Goal: Task Accomplishment & Management: Complete application form

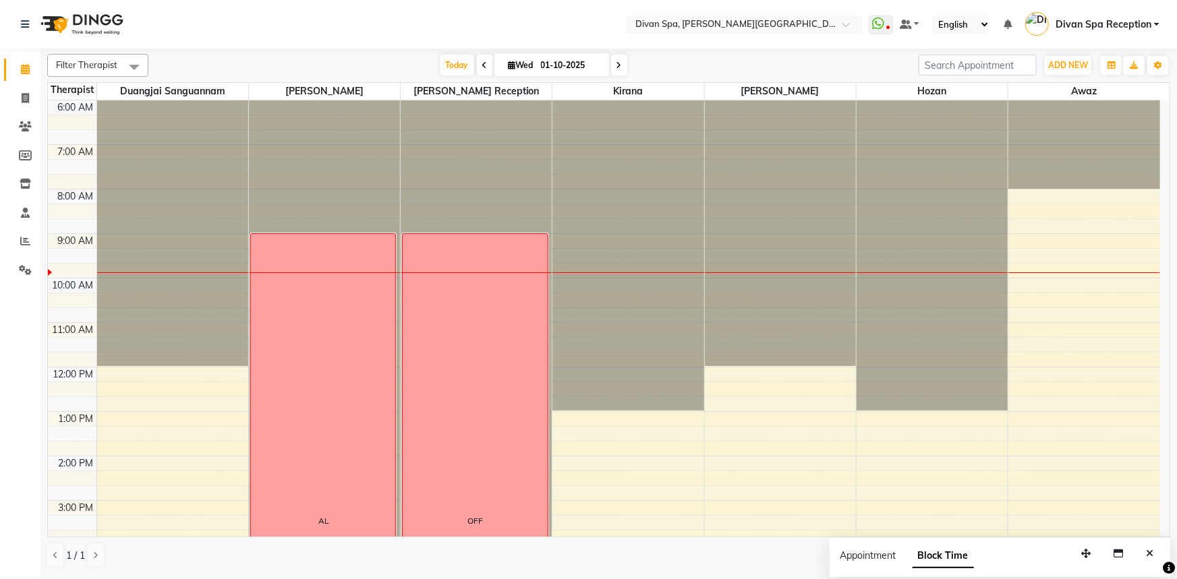
scroll to position [194, 0]
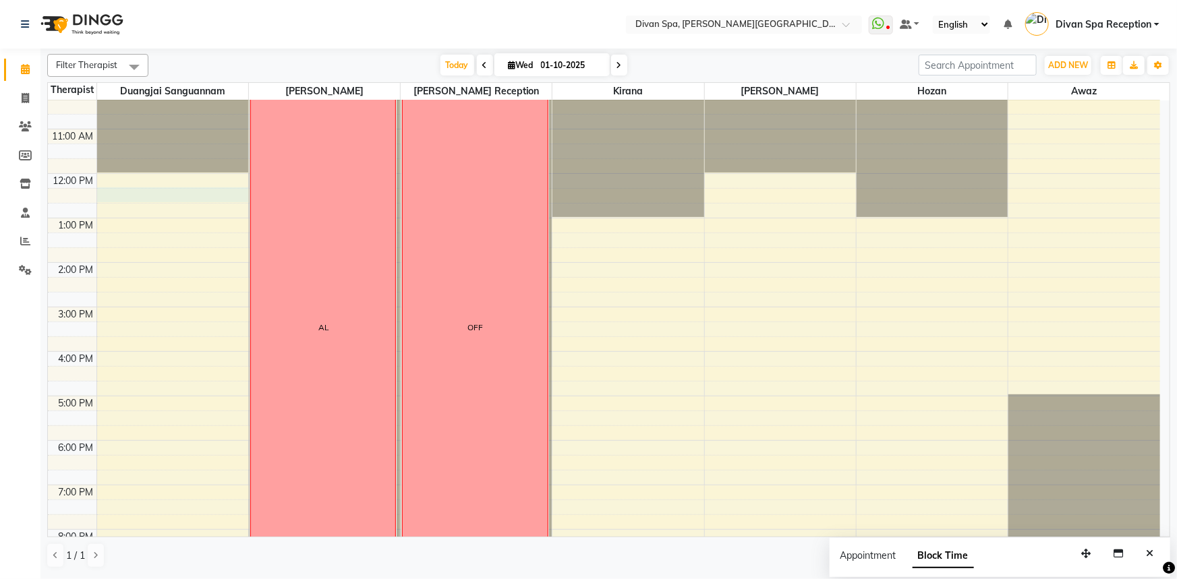
click at [113, 191] on div "6:00 AM 7:00 AM 8:00 AM 9:00 AM 10:00 AM 11:00 AM 12:00 PM 1:00 PM 2:00 PM 3:00…" at bounding box center [604, 285] width 1112 height 756
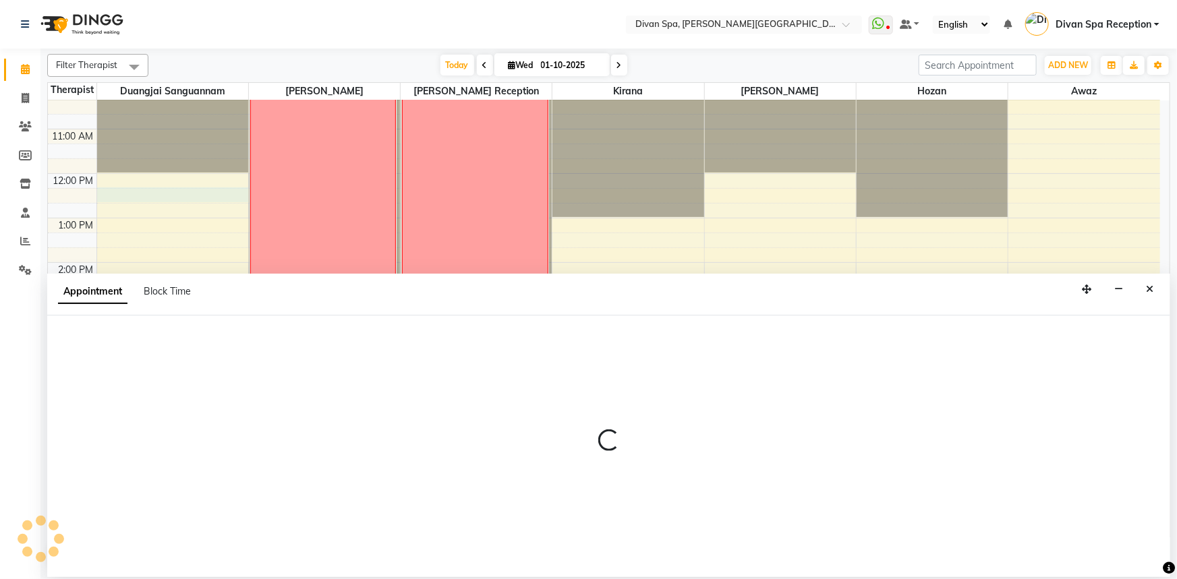
select select "17312"
select select "tentative"
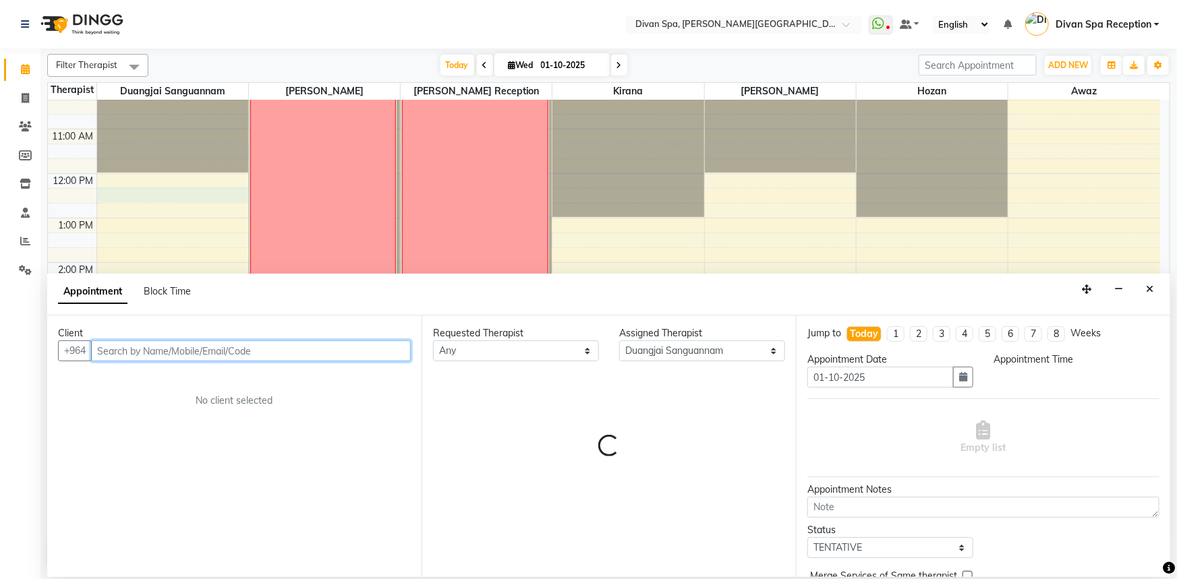
select select "735"
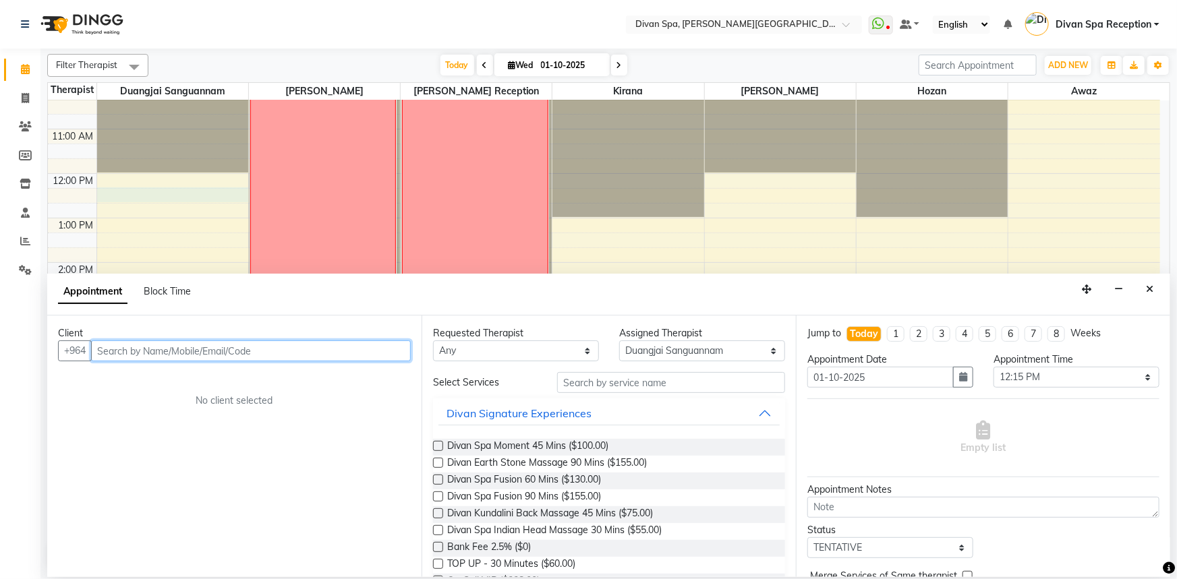
click at [122, 350] on input "text" at bounding box center [251, 351] width 320 height 21
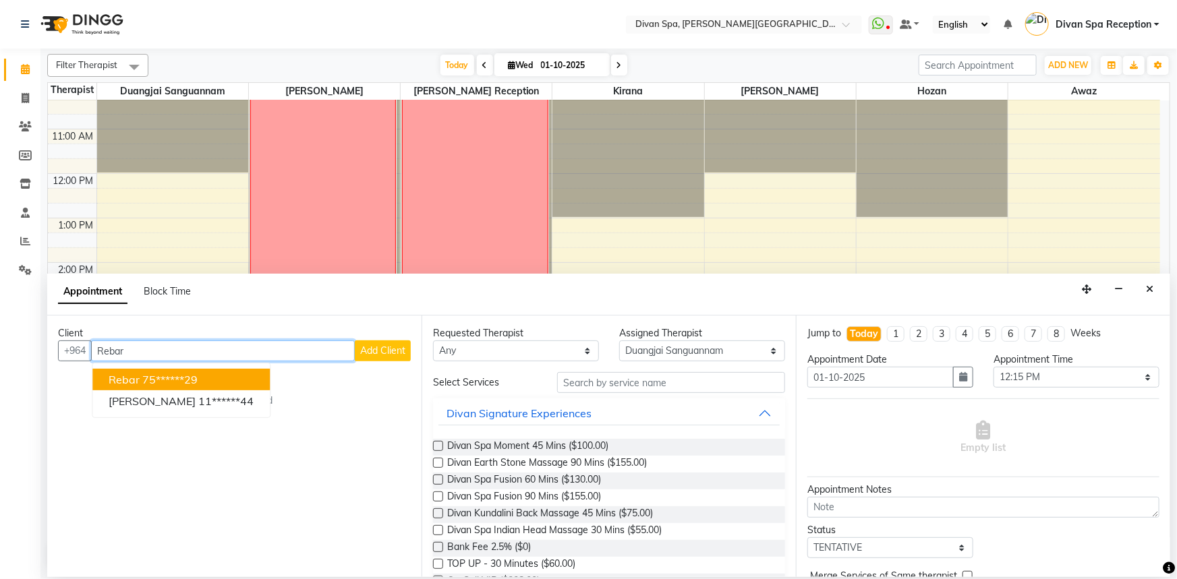
type input "Rebar"
click at [380, 351] on span "Add Client" at bounding box center [382, 351] width 45 height 12
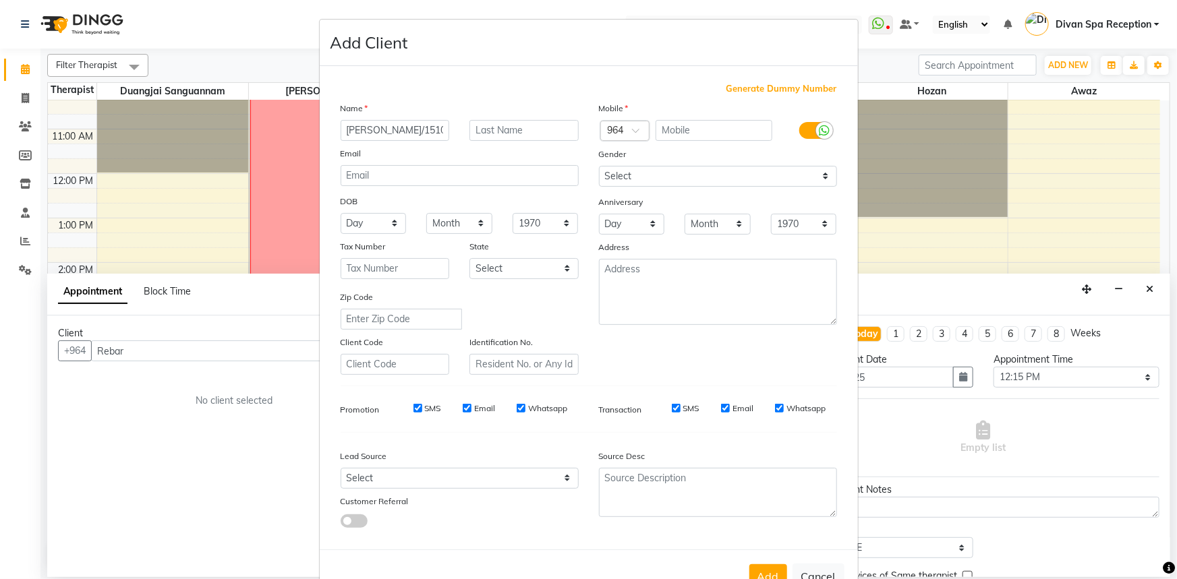
type input "[PERSON_NAME]/1510"
click at [702, 127] on input "text" at bounding box center [714, 130] width 117 height 21
type input "254875487"
click at [806, 130] on label at bounding box center [814, 130] width 30 height 17
click at [0, 0] on input "checkbox" at bounding box center [0, 0] width 0 height 0
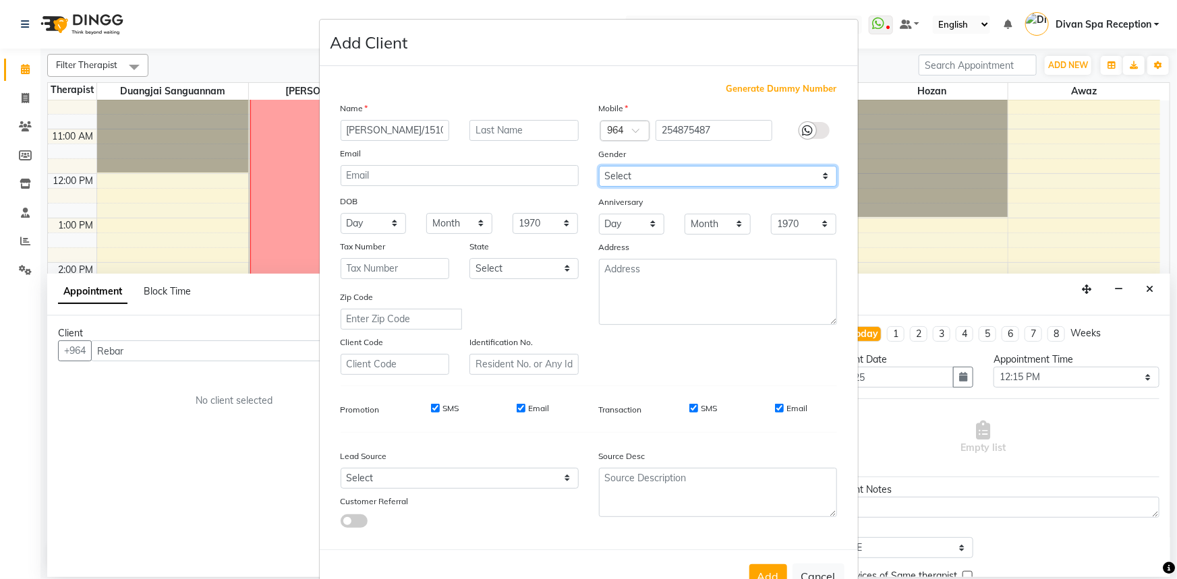
click at [816, 175] on select "Select [DEMOGRAPHIC_DATA] [DEMOGRAPHIC_DATA] Other Prefer Not To Say" at bounding box center [718, 176] width 238 height 21
select select "[DEMOGRAPHIC_DATA]"
click at [599, 166] on select "Select [DEMOGRAPHIC_DATA] [DEMOGRAPHIC_DATA] Other Prefer Not To Say" at bounding box center [718, 176] width 238 height 21
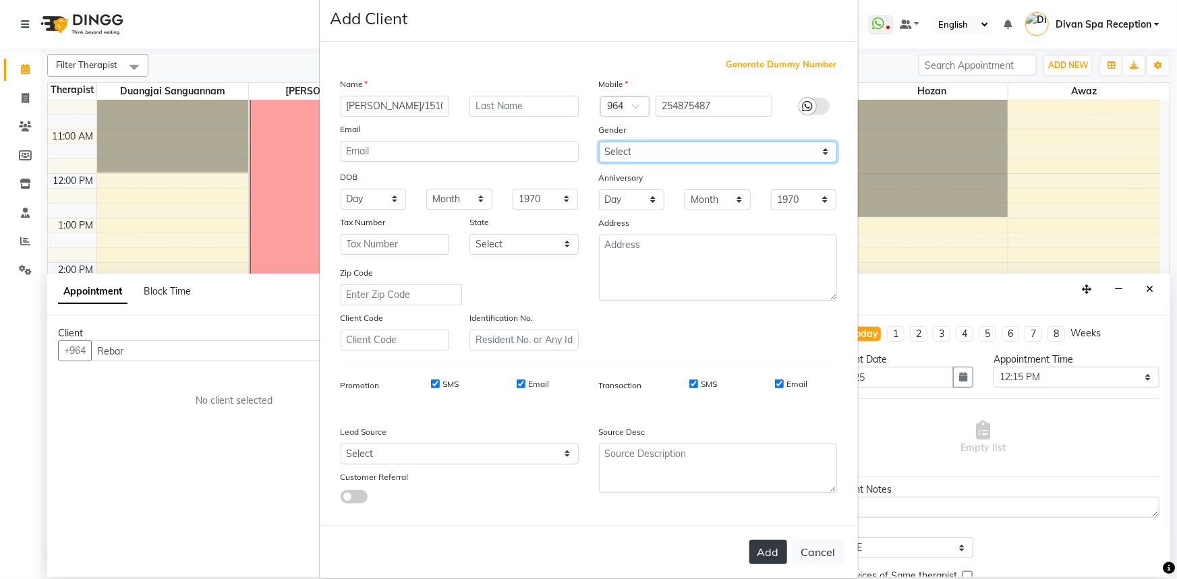
scroll to position [47, 0]
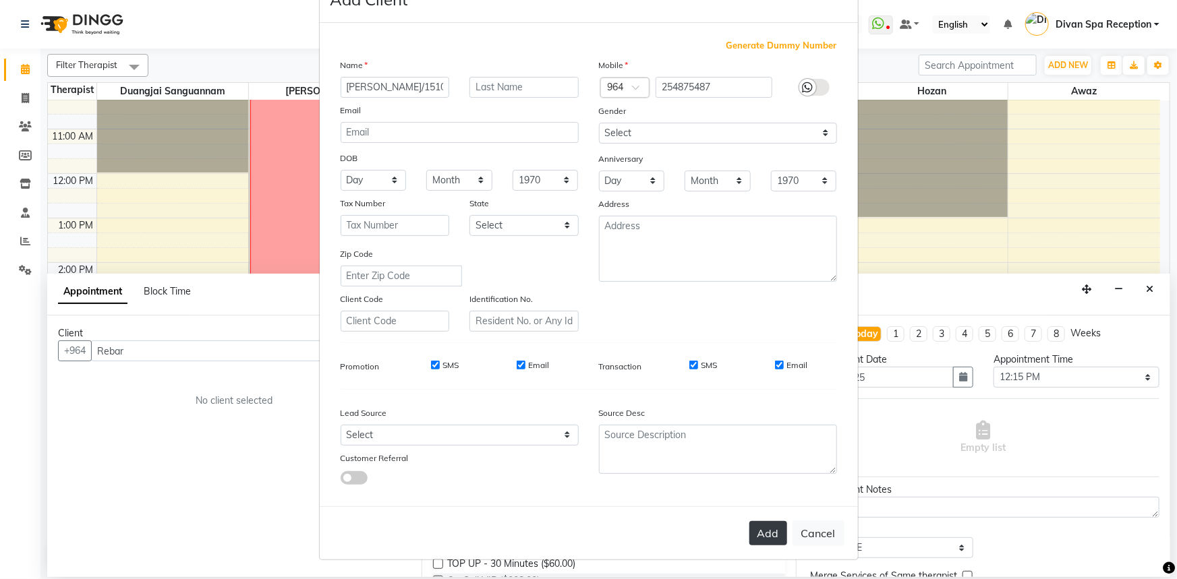
click at [751, 534] on button "Add" at bounding box center [768, 533] width 38 height 24
type input "25*****87"
select select
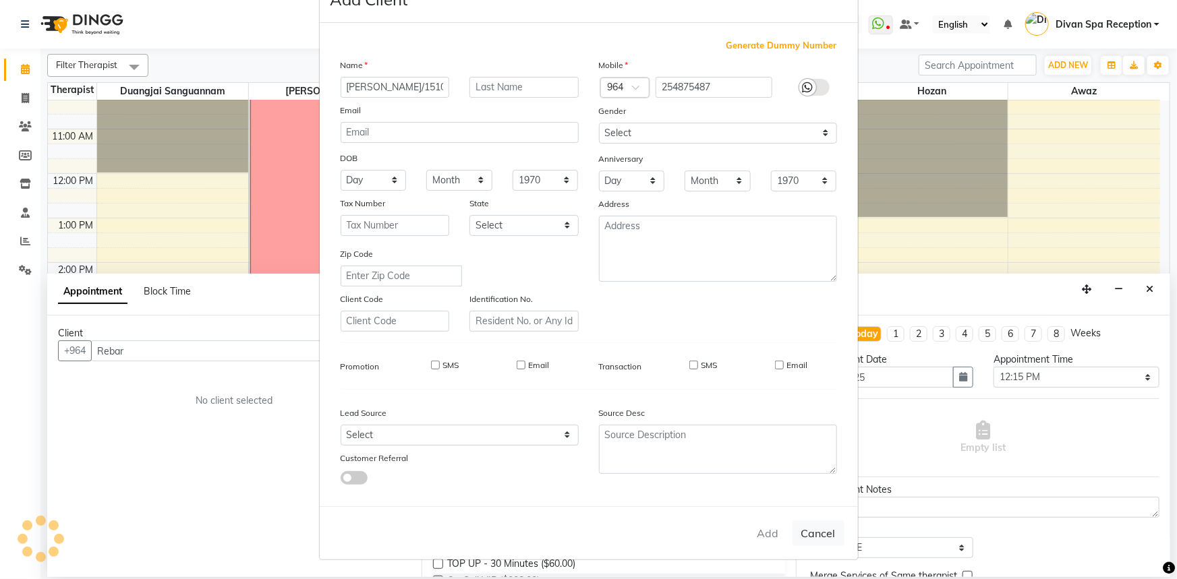
select select
checkbox input "false"
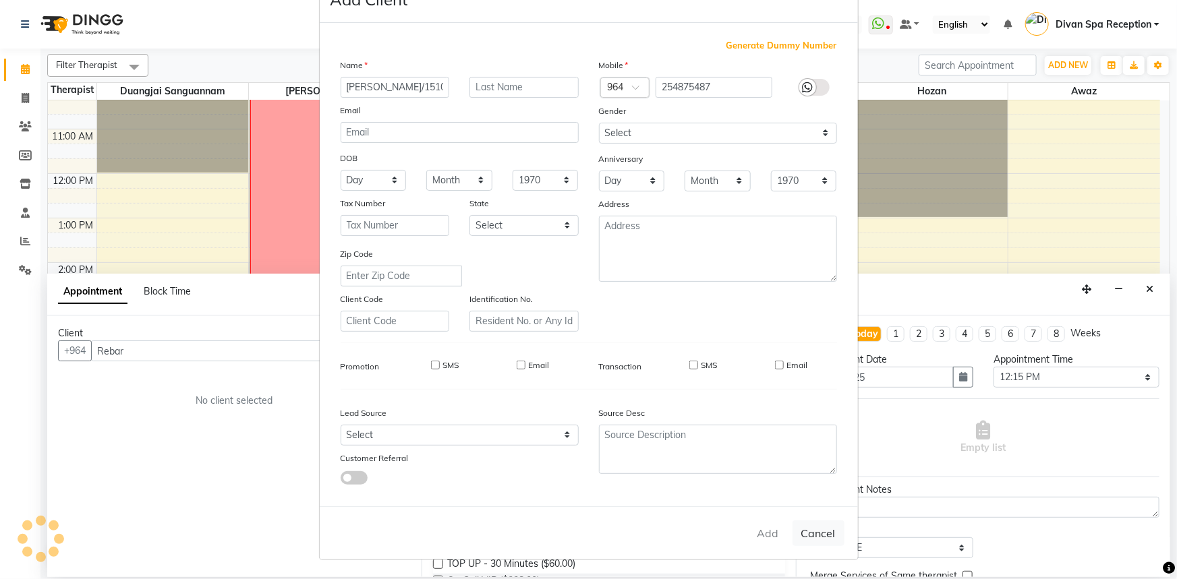
checkbox input "false"
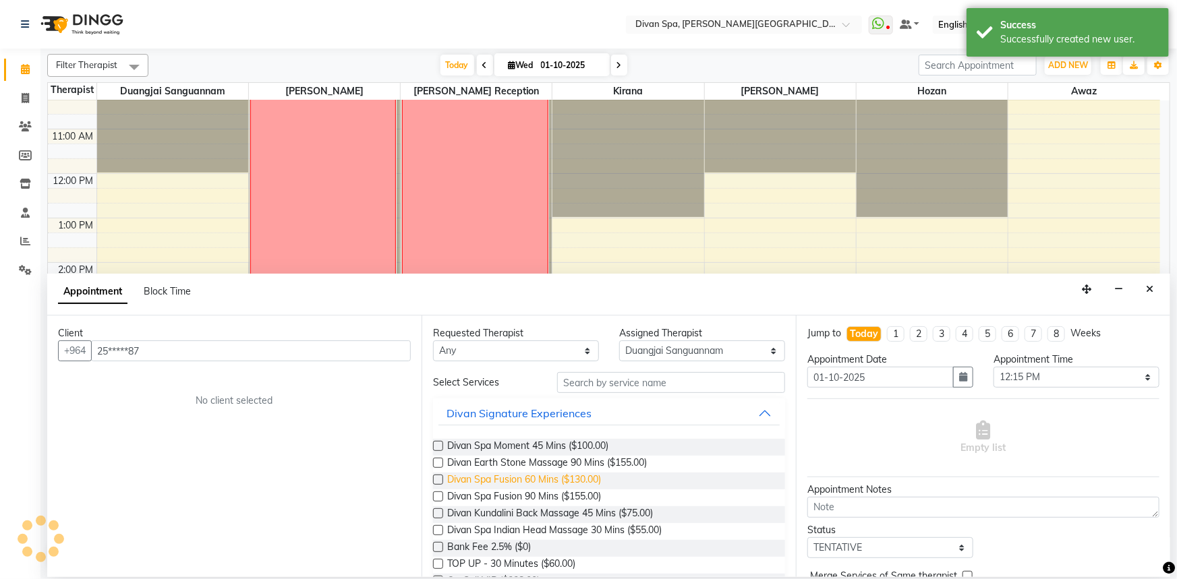
click at [556, 484] on span "Divan Spa Fusion 60 Mins ($130.00)" at bounding box center [524, 481] width 154 height 17
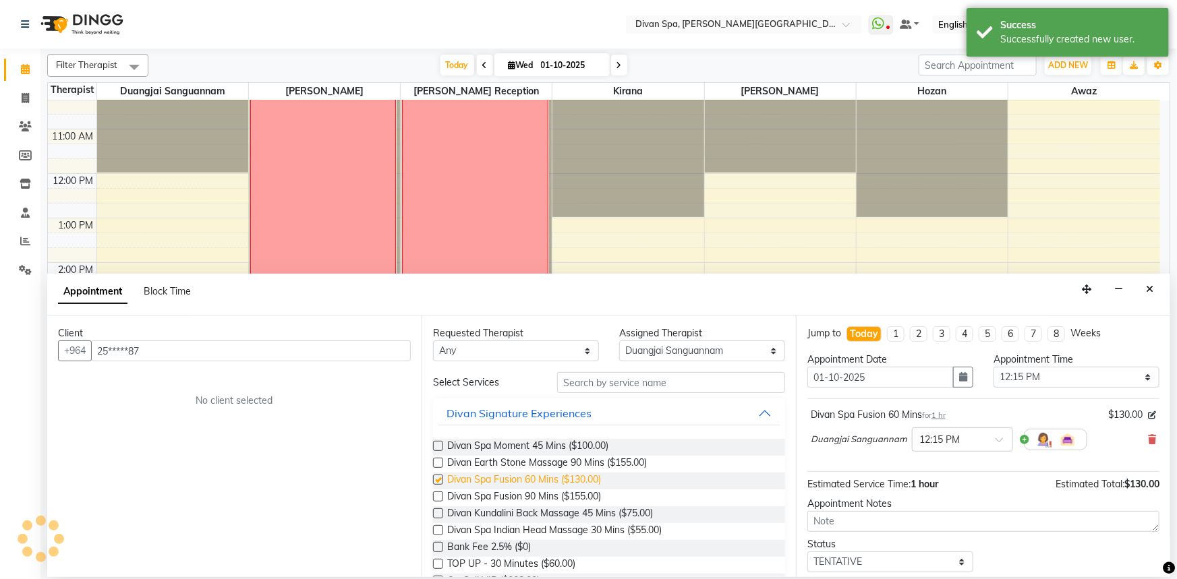
checkbox input "false"
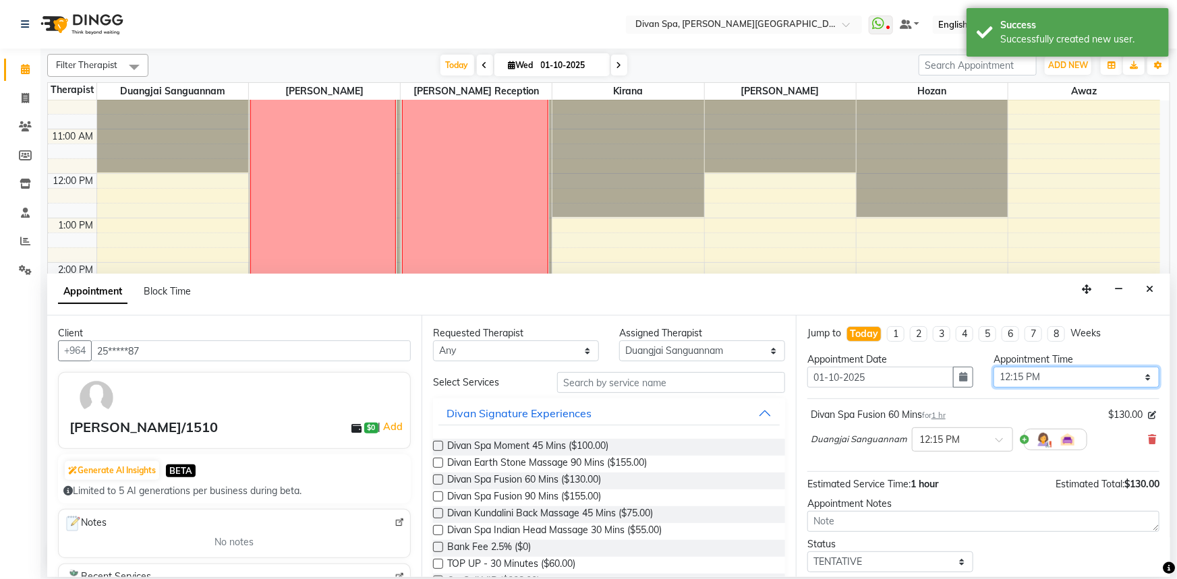
click at [1141, 378] on select "Select 07:00 AM 07:15 AM 07:30 AM 07:45 AM 08:00 AM 08:15 AM 08:30 AM 08:45 AM …" at bounding box center [1077, 377] width 166 height 21
select select "750"
click at [994, 367] on select "Select 07:00 AM 07:15 AM 07:30 AM 07:45 AM 08:00 AM 08:15 AM 08:30 AM 08:45 AM …" at bounding box center [1077, 377] width 166 height 21
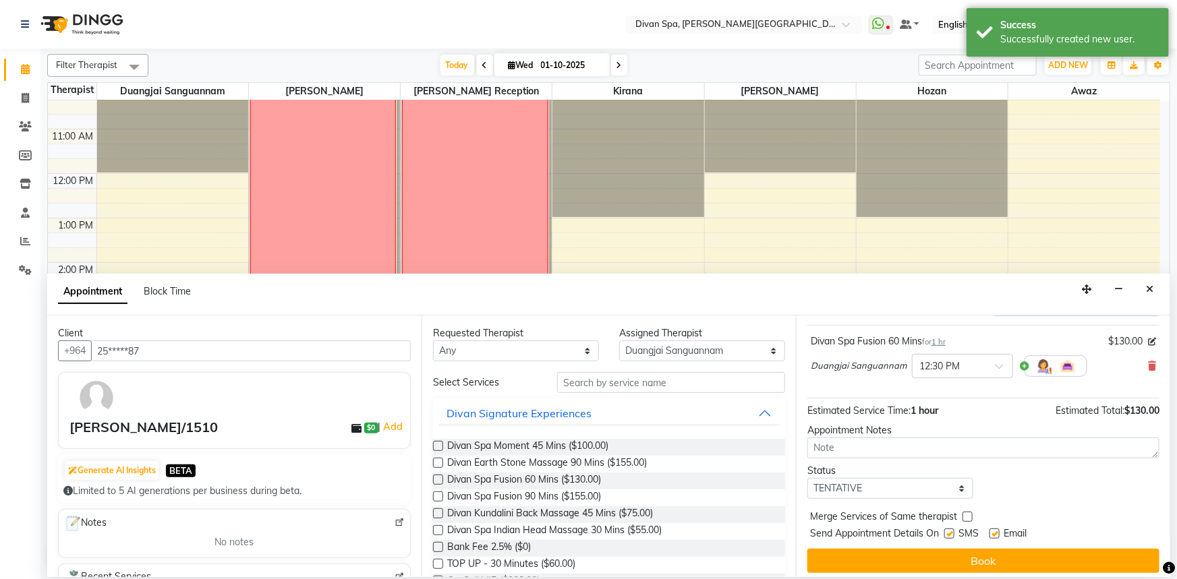
scroll to position [80, 0]
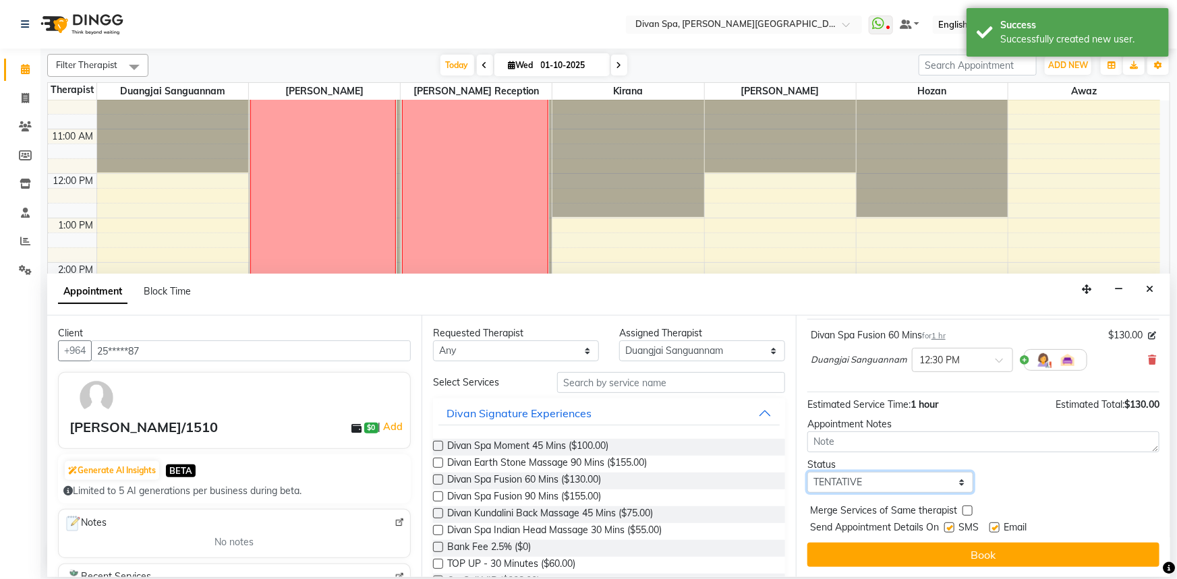
click at [954, 481] on select "Select TENTATIVE CONFIRM CHECK-IN UPCOMING" at bounding box center [890, 482] width 166 height 21
select select "confirm booking"
click at [807, 472] on select "Select TENTATIVE CONFIRM CHECK-IN UPCOMING" at bounding box center [890, 482] width 166 height 21
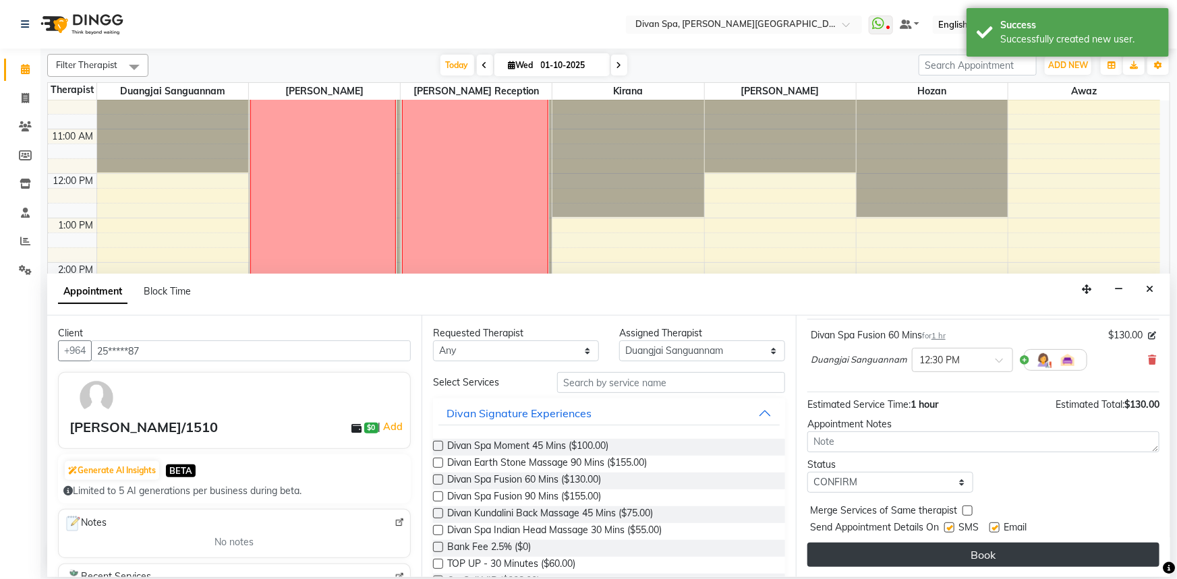
click at [946, 550] on button "Book" at bounding box center [983, 555] width 352 height 24
